Goal: Task Accomplishment & Management: Complete application form

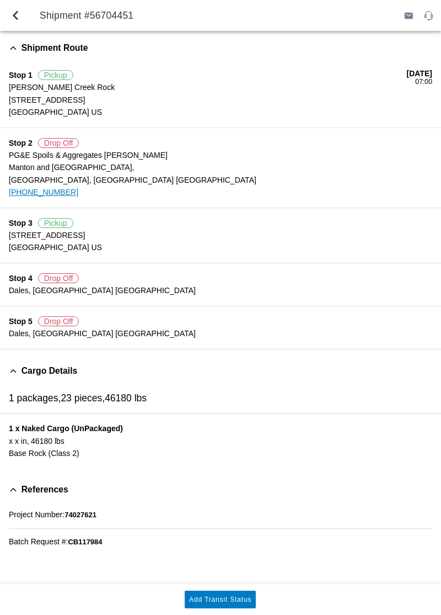
click at [0, 0] on slot "Add Transit Status" at bounding box center [0, 0] width 0 height 0
click at [242, 607] on button "Add Transit Status" at bounding box center [220, 599] width 71 height 18
click at [0, 0] on slot "Add Transit Status" at bounding box center [0, 0] width 0 height 0
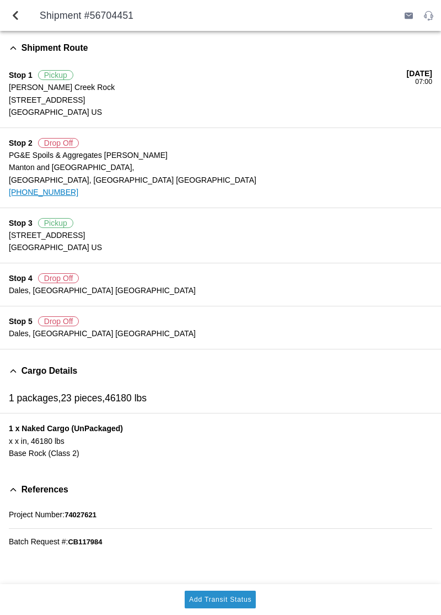
click at [0, 0] on slot "Add Transit Status" at bounding box center [0, 0] width 0 height 0
click at [249, 605] on button "Add Transit Status" at bounding box center [220, 599] width 71 height 18
click at [248, 604] on button "Add Transit Status" at bounding box center [220, 599] width 71 height 18
click at [251, 595] on button "Add Transit Status" at bounding box center [220, 599] width 71 height 18
click at [255, 600] on button "Add Transit Status" at bounding box center [220, 599] width 71 height 18
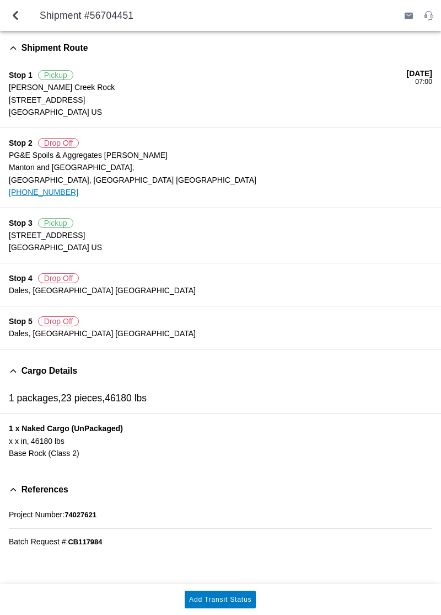
click at [18, 20] on span "back" at bounding box center [15, 15] width 13 height 26
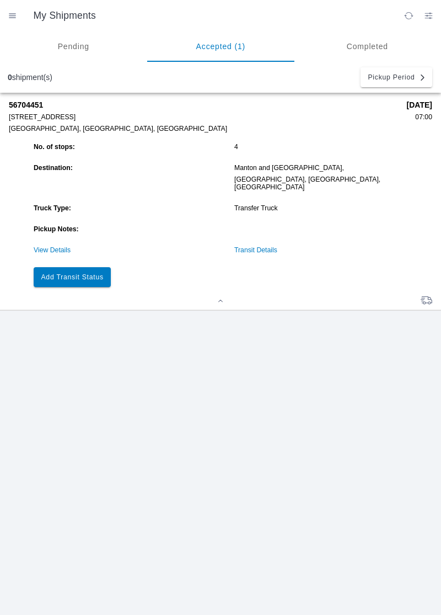
click at [62, 273] on button "Add Transit Status" at bounding box center [72, 277] width 77 height 20
click at [0, 0] on slot "Add Transit Status" at bounding box center [0, 0] width 0 height 0
click at [42, 246] on link "View Details" at bounding box center [52, 250] width 37 height 8
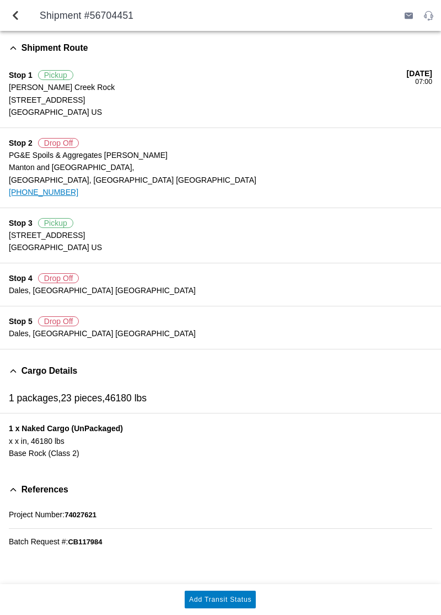
click at [248, 604] on button "Add Transit Status" at bounding box center [220, 599] width 71 height 18
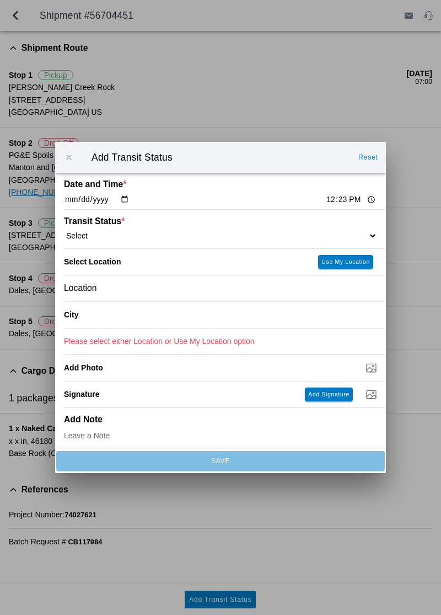
click at [138, 223] on ion-label "Transit Status *" at bounding box center [181, 221] width 235 height 10
click at [140, 247] on div "Transit Status * Select Arrive at Drop Off Arrive at Pickup Break Start Break S…" at bounding box center [220, 229] width 313 height 39
click at [138, 235] on select "Select Arrive at Drop Off Arrive at Pickup Break Start Break Stop Depart Drop O…" at bounding box center [220, 236] width 313 height 10
select select "ARVDLVLOC"
click at [355, 255] on button "Use My Location" at bounding box center [345, 262] width 55 height 14
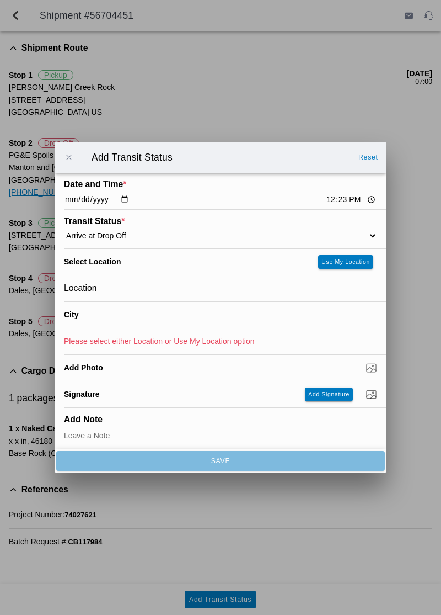
type input "Dales"
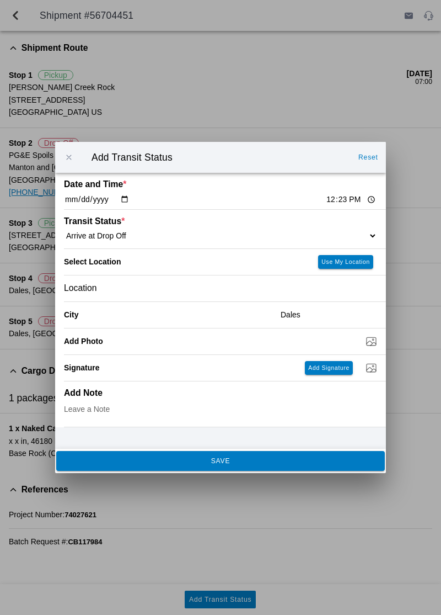
click at [107, 469] on button "SAVE" at bounding box center [220, 461] width 329 height 20
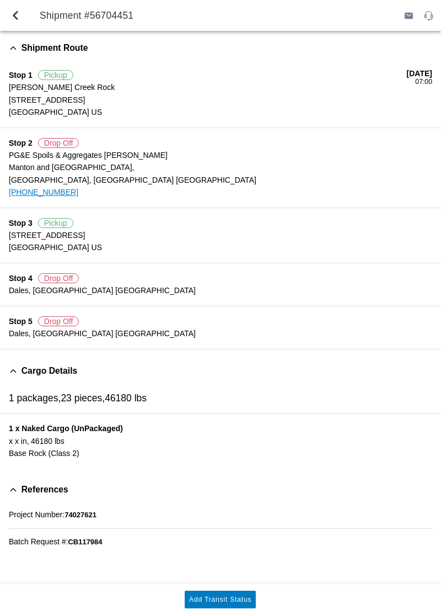
click at [0, 0] on slot "Add Transit Status" at bounding box center [0, 0] width 0 height 0
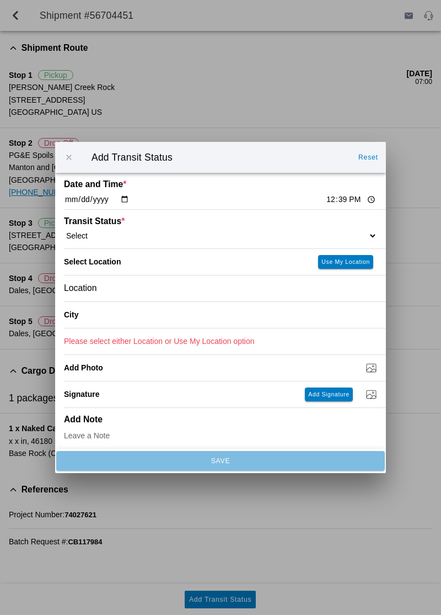
click at [333, 239] on select "Select Arrive at Drop Off Arrive at Pickup Break Start Break Stop Depart Drop O…" at bounding box center [220, 236] width 313 height 10
select select "DPTDLVLOC"
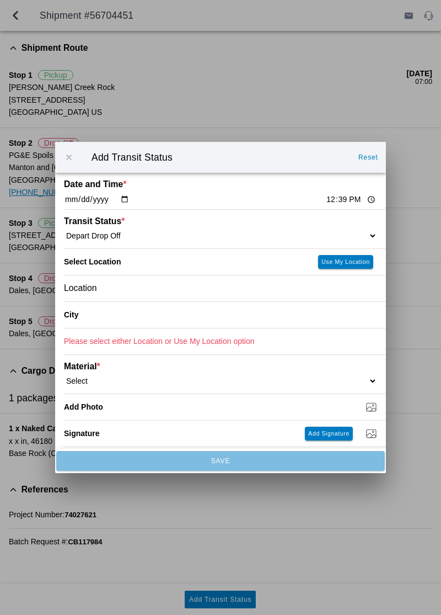
click at [0, 0] on slot "Use My Location" at bounding box center [0, 0] width 0 height 0
type input "Dales"
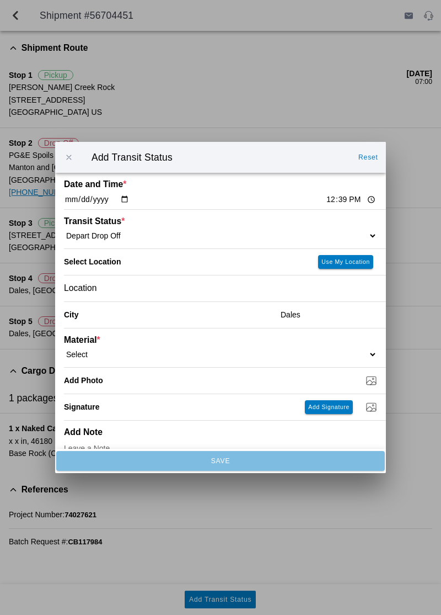
click at [244, 351] on select "Select 1" x 3" Rock 1" x 4" Rock 2" x 4" Rock Asphalt Cold Patch Backfill Spec …" at bounding box center [220, 354] width 313 height 10
select select "708651"
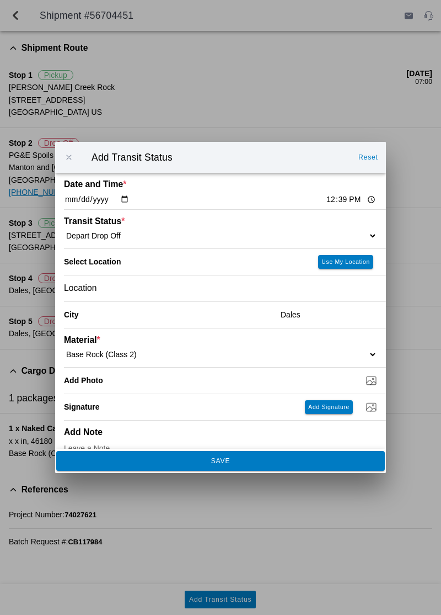
click at [234, 456] on button "SAVE" at bounding box center [220, 461] width 329 height 20
